Goal: Book appointment/travel/reservation

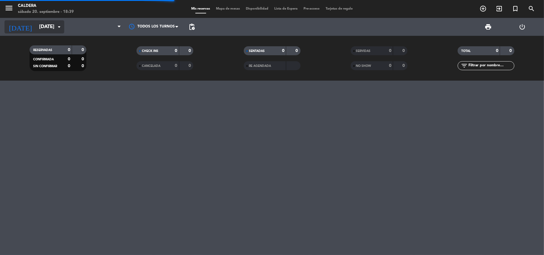
click at [39, 22] on input "[DATE]" at bounding box center [68, 27] width 65 height 12
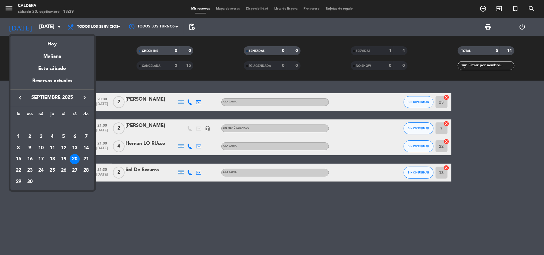
click at [6, 6] on div at bounding box center [272, 127] width 544 height 255
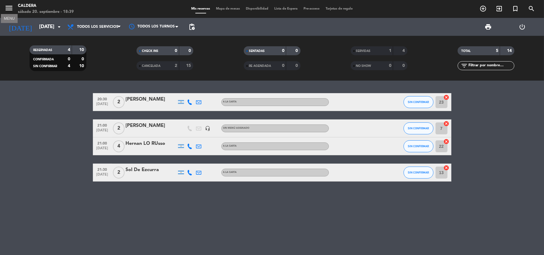
click at [6, 7] on icon "menu" at bounding box center [8, 8] width 9 height 9
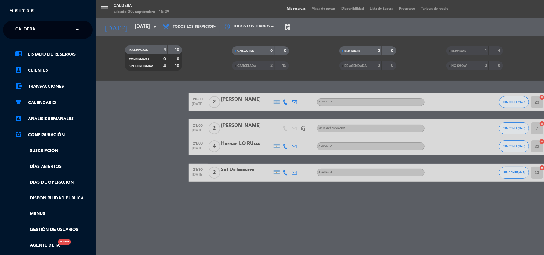
click at [25, 24] on span "Caldera" at bounding box center [25, 30] width 20 height 13
click at [40, 44] on div "Le Rêve Bistro" at bounding box center [47, 46] width 89 height 9
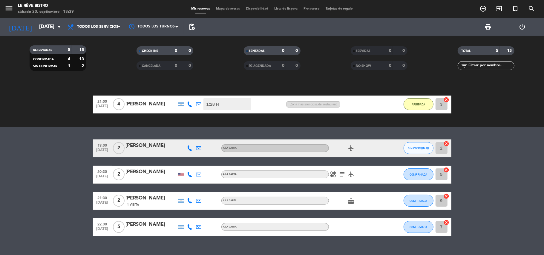
scroll to position [31, 0]
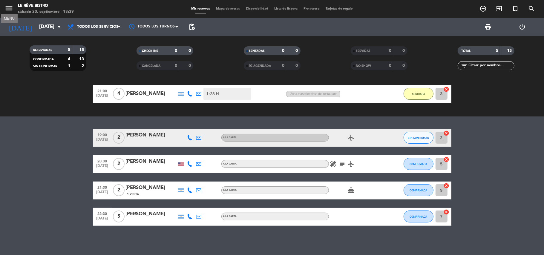
click at [5, 5] on icon "menu" at bounding box center [8, 8] width 9 height 9
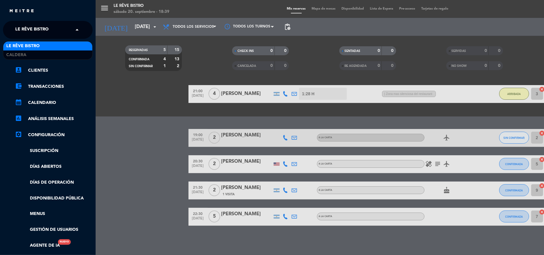
click at [42, 26] on span "Le Rêve Bistro" at bounding box center [31, 30] width 33 height 13
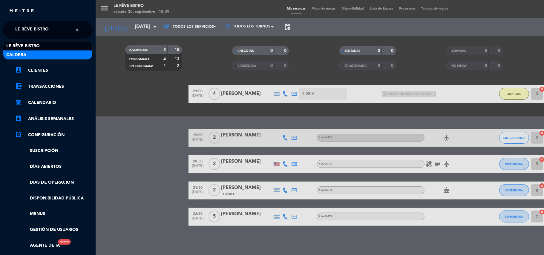
click at [63, 53] on div "Caldera" at bounding box center [47, 55] width 89 height 9
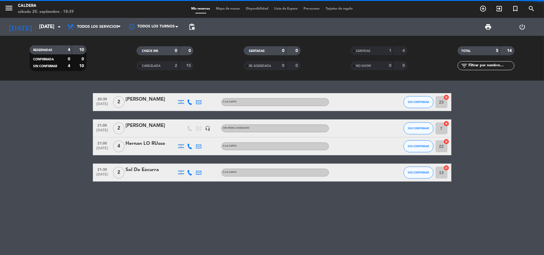
scroll to position [0, 0]
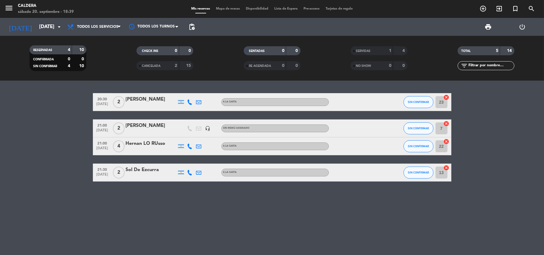
click at [71, 126] on bookings-row "20:30 [DATE] 2 [PERSON_NAME] A LA CARTA SIN CONFIRMAR 23 cancel 21:00 [DATE] 2 …" at bounding box center [272, 137] width 544 height 88
